Goal: Task Accomplishment & Management: Manage account settings

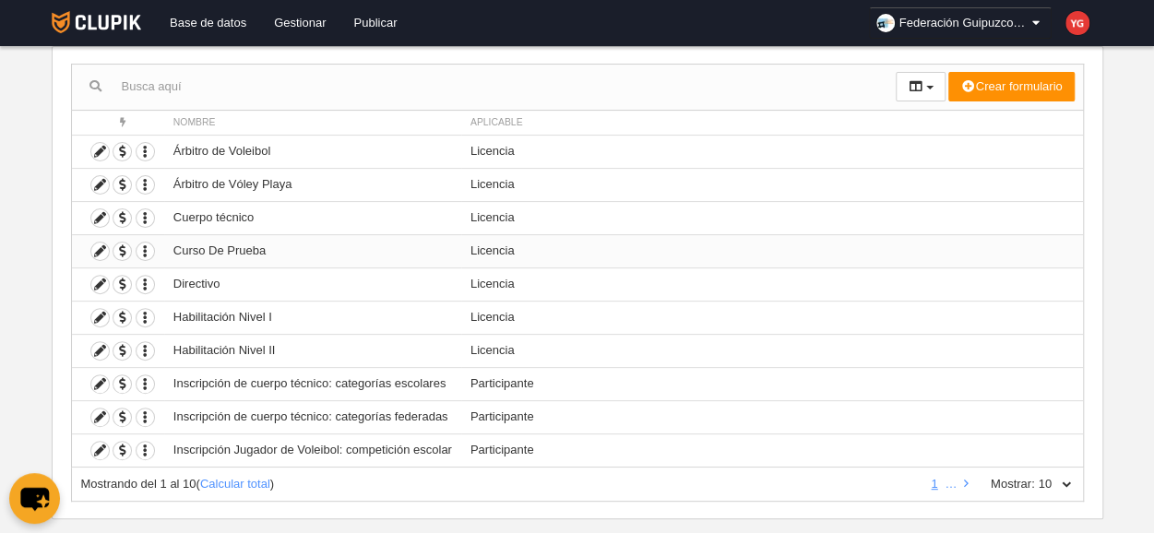
scroll to position [197, 0]
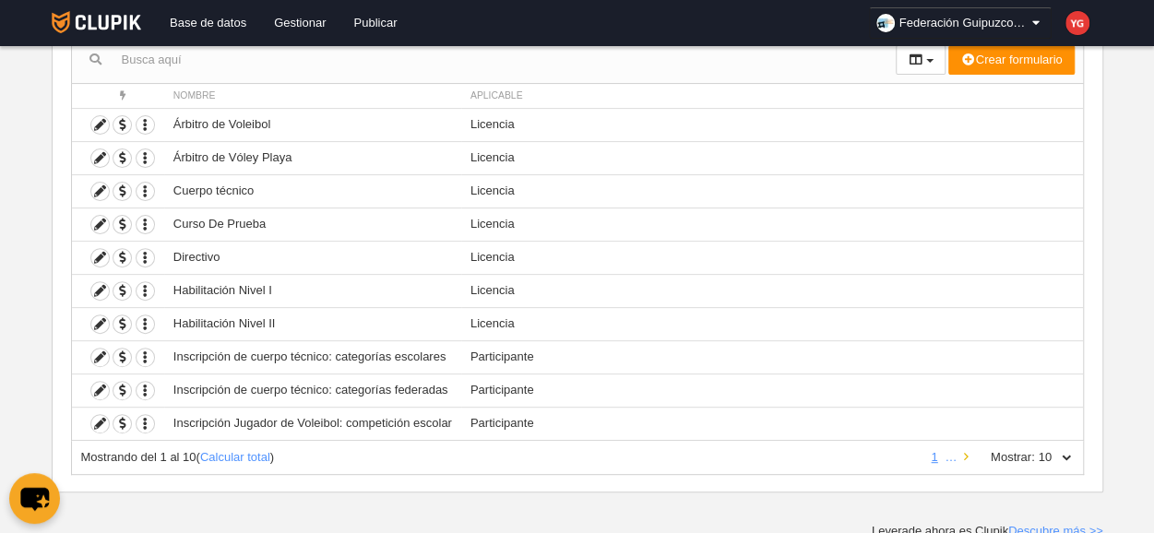
click at [968, 451] on icon at bounding box center [966, 457] width 5 height 12
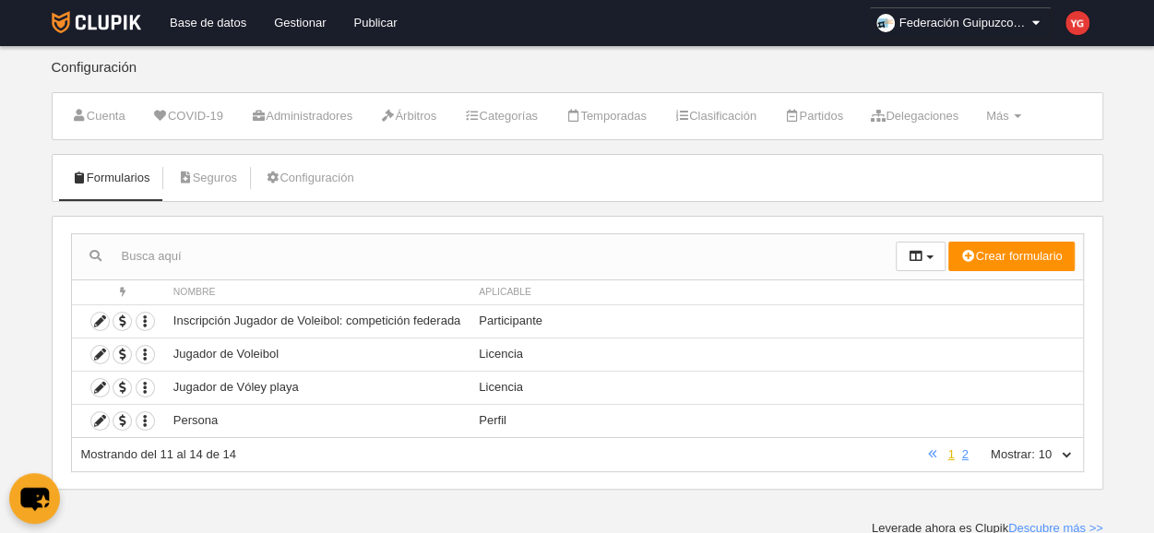
click at [954, 451] on link "1" at bounding box center [951, 455] width 14 height 14
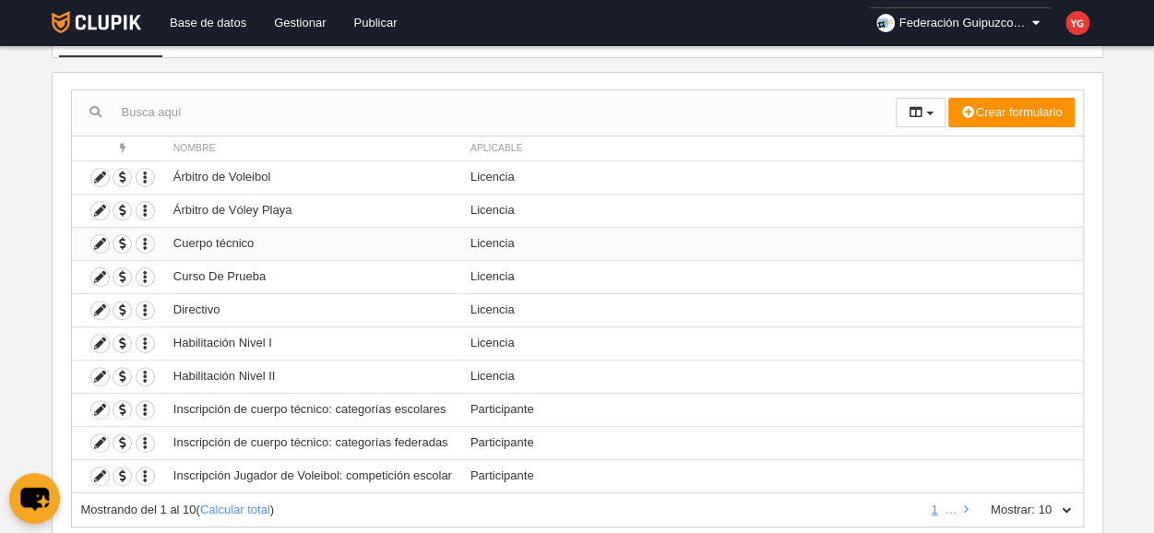
scroll to position [145, 0]
click at [970, 506] on link at bounding box center [967, 509] width 12 height 14
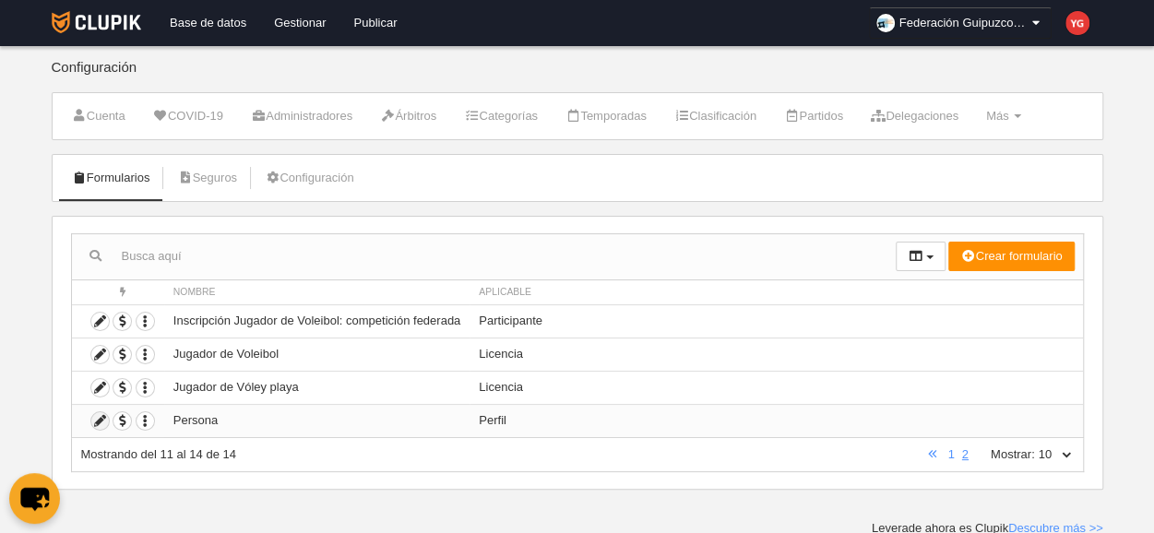
click at [95, 413] on icon at bounding box center [100, 421] width 18 height 18
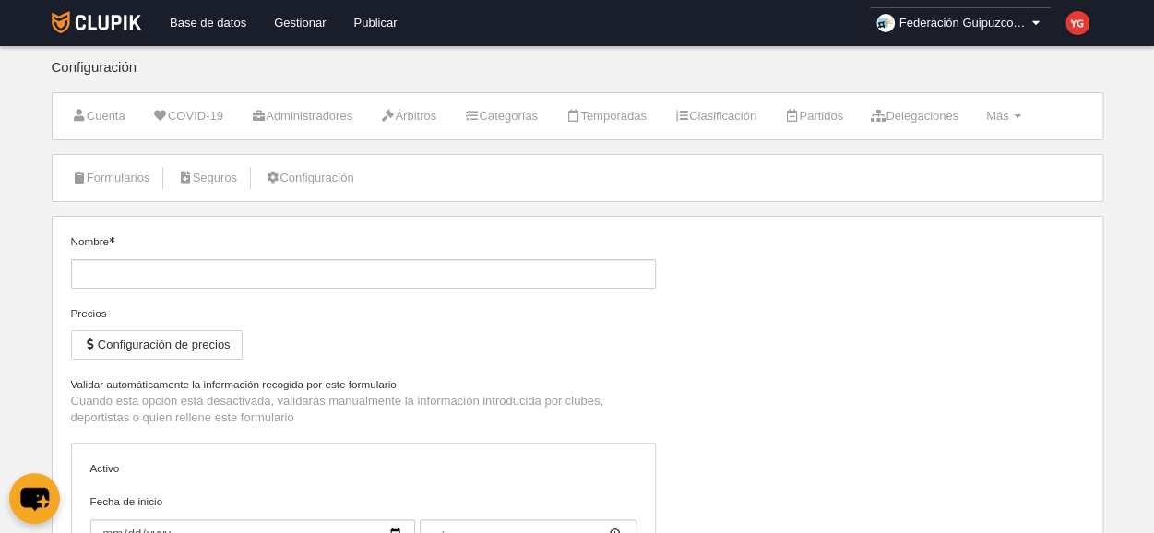
type input "Persona"
checkbox input "true"
click at [217, 14] on link "Base de datos" at bounding box center [208, 23] width 104 height 46
